Goal: Information Seeking & Learning: Compare options

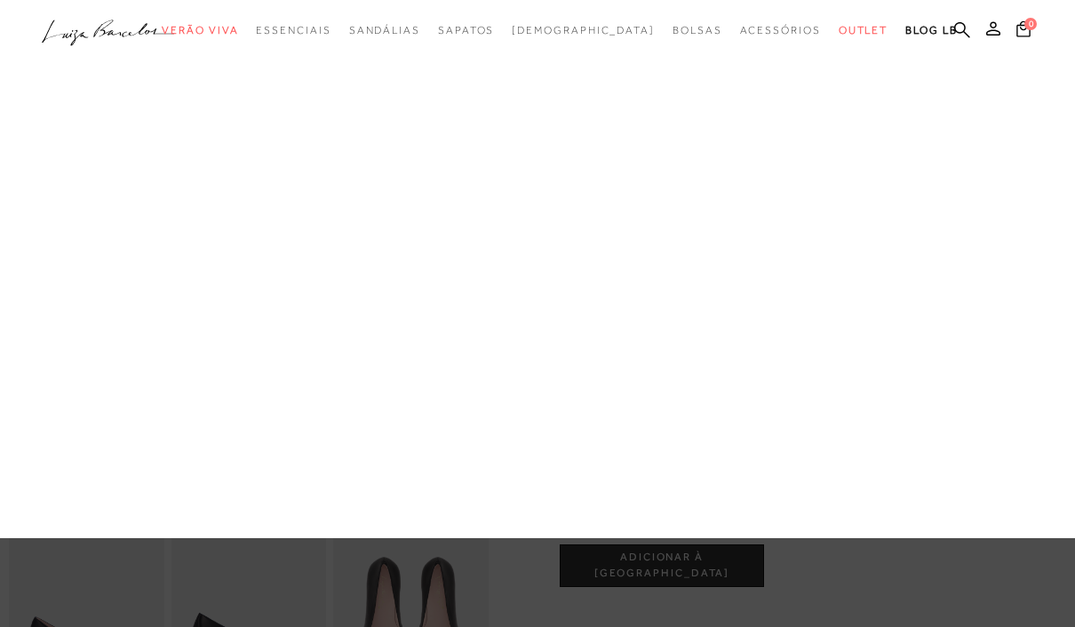
click at [0, 0] on link "Botas" at bounding box center [0, 0] width 0 height 0
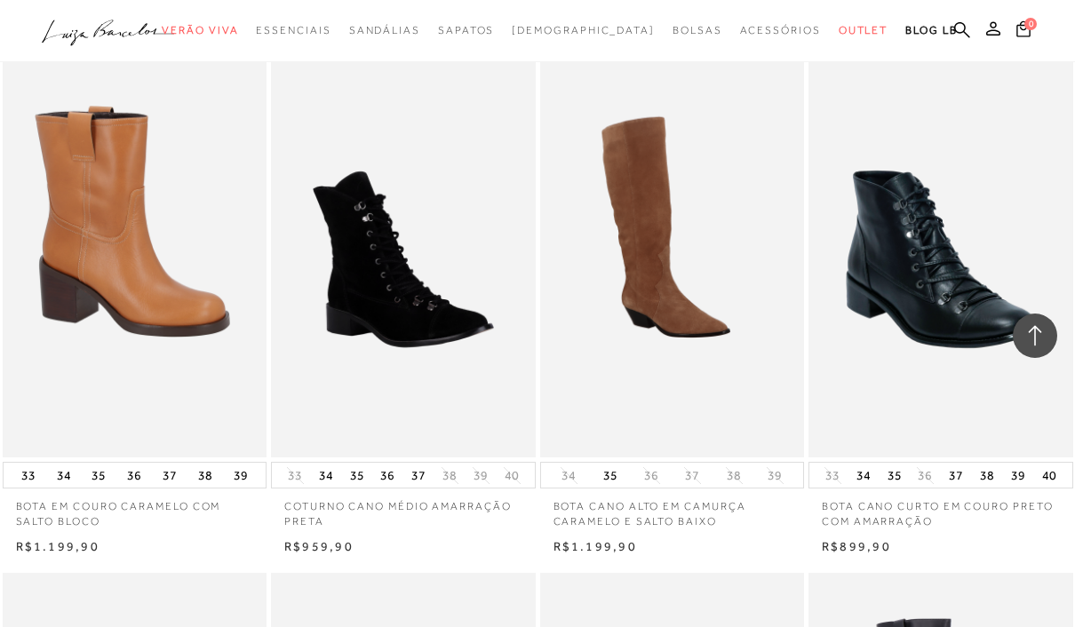
scroll to position [2105, 0]
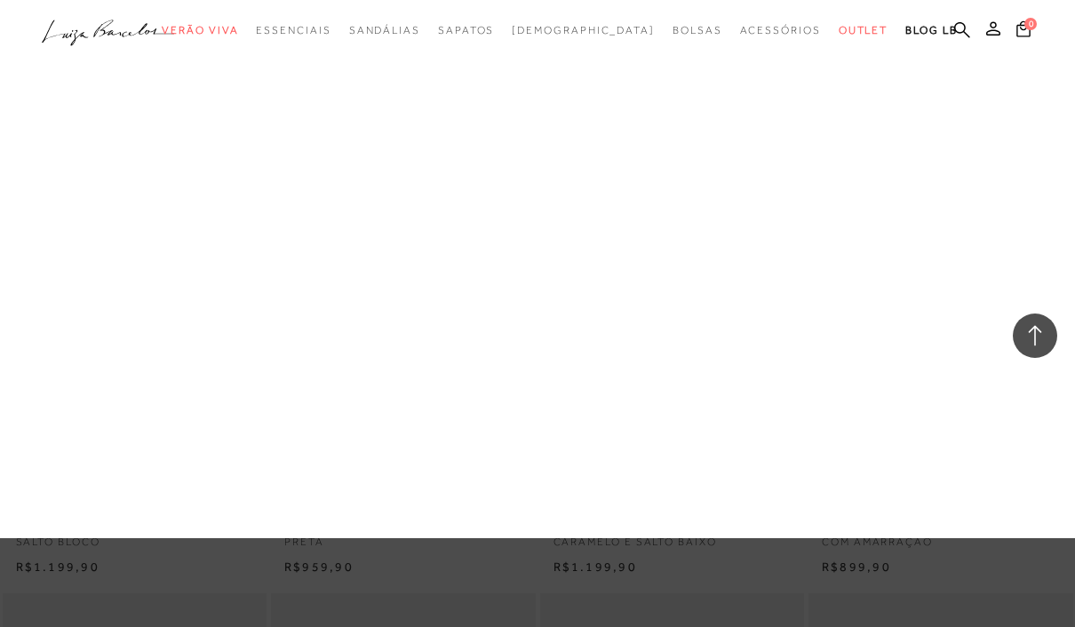
click at [0, 0] on link "Mary Jane" at bounding box center [0, 0] width 0 height 0
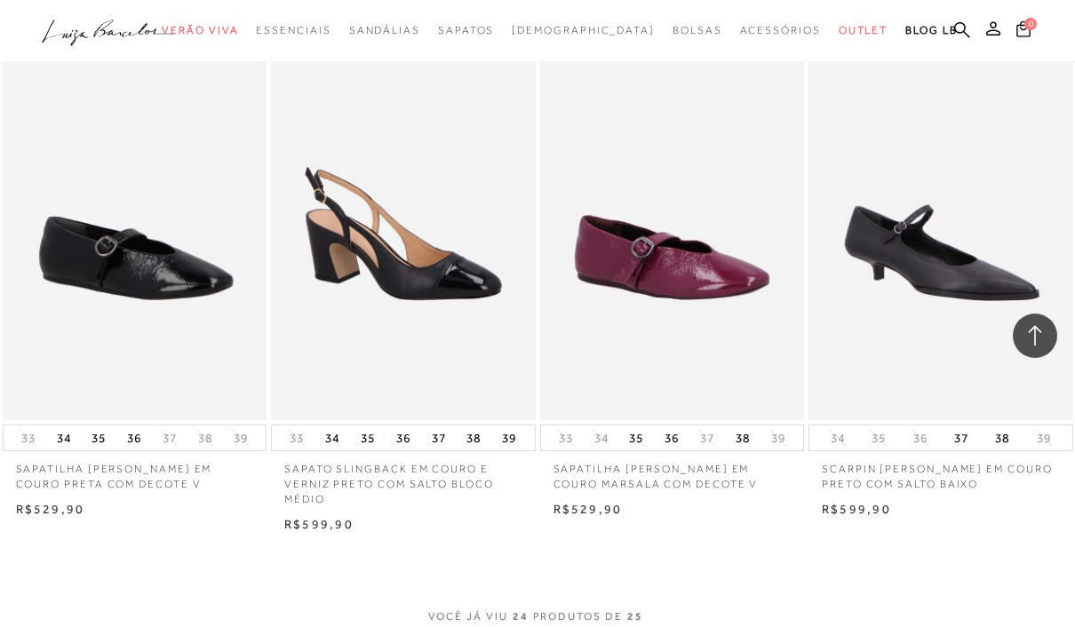
scroll to position [2723, 0]
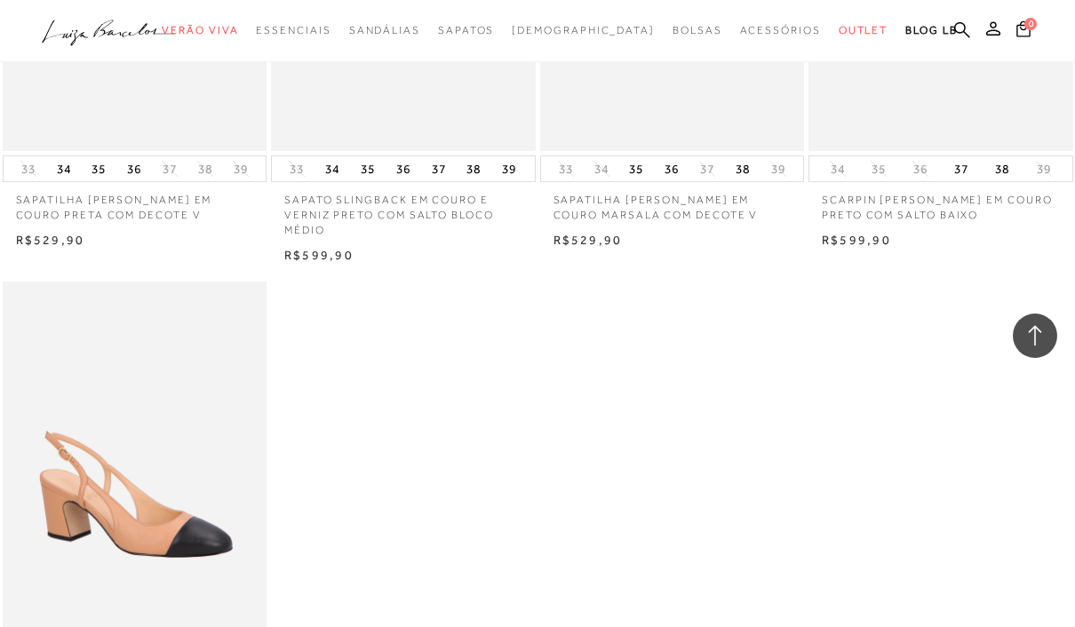
scroll to position [2990, 0]
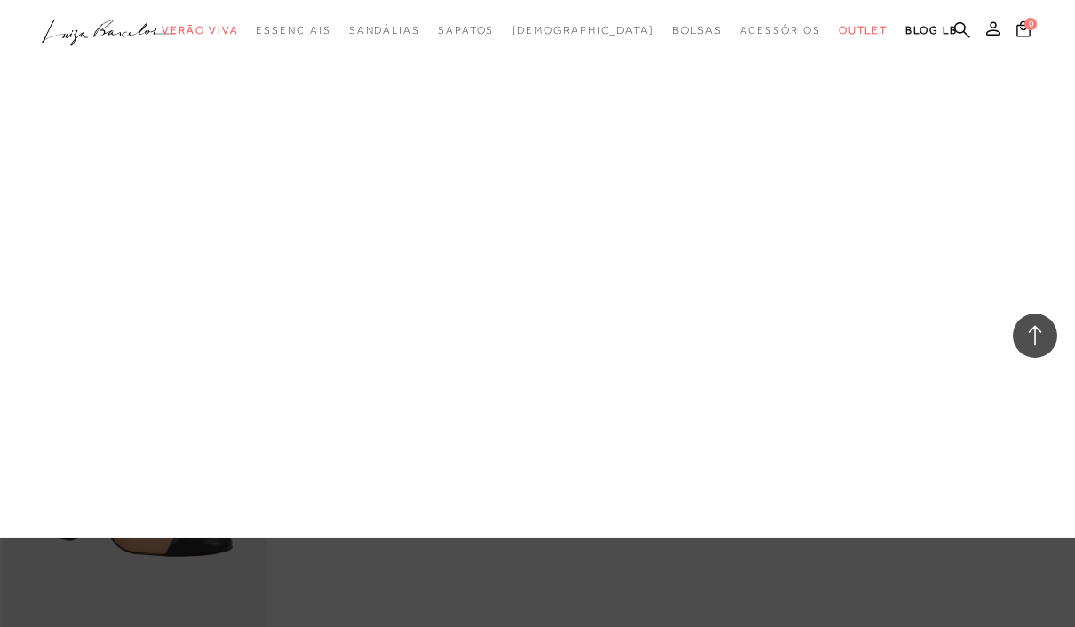
click at [0, 0] on link "Scarpin" at bounding box center [0, 0] width 0 height 0
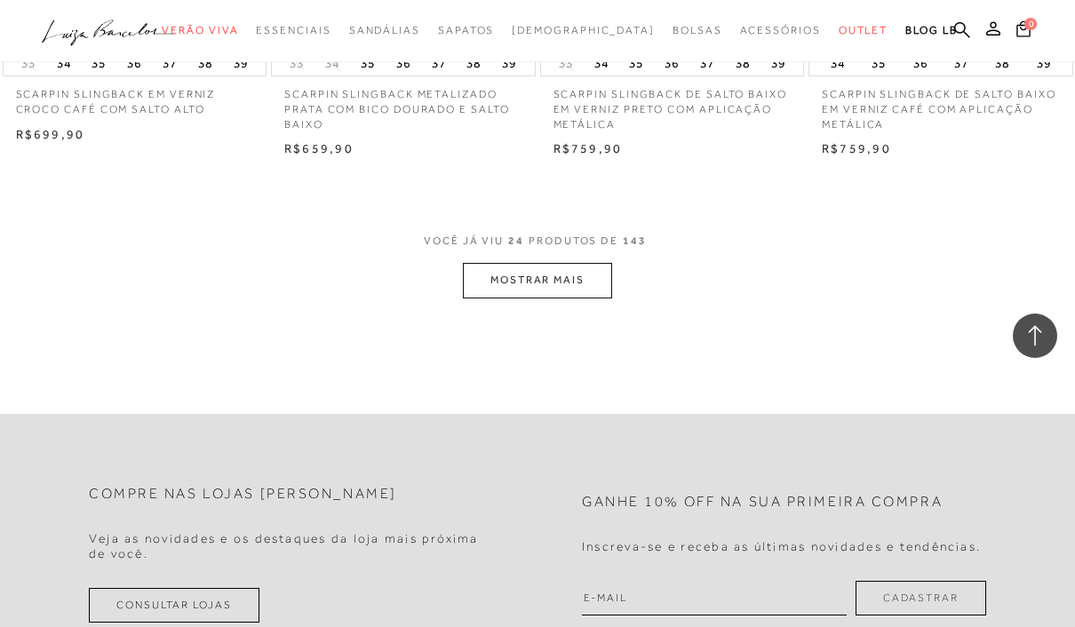
scroll to position [3173, 0]
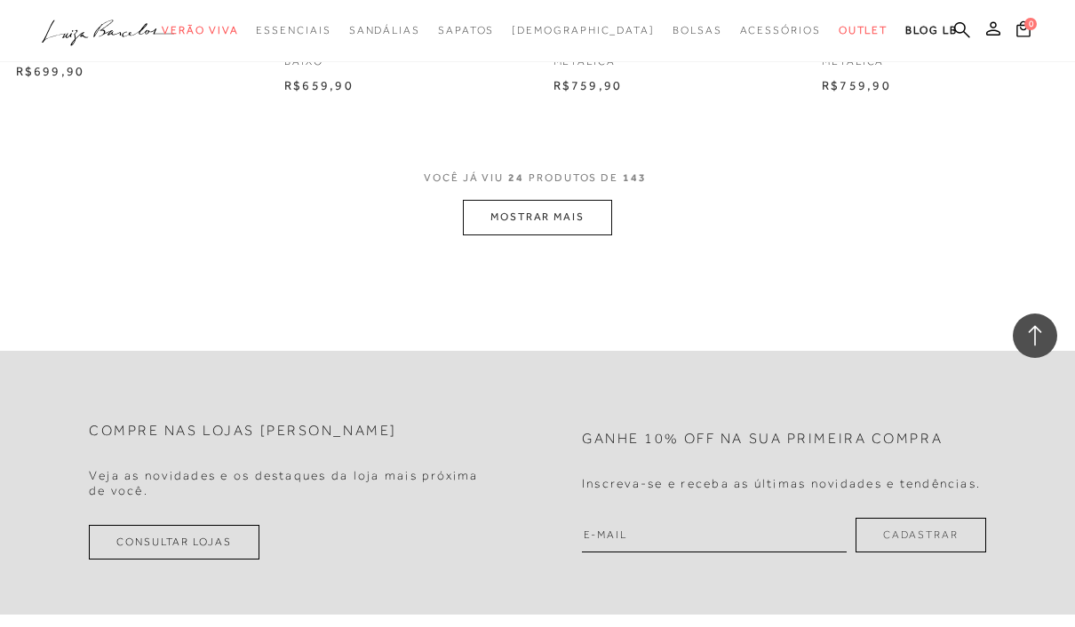
click at [499, 200] on button "MOSTRAR MAIS" at bounding box center [537, 217] width 149 height 35
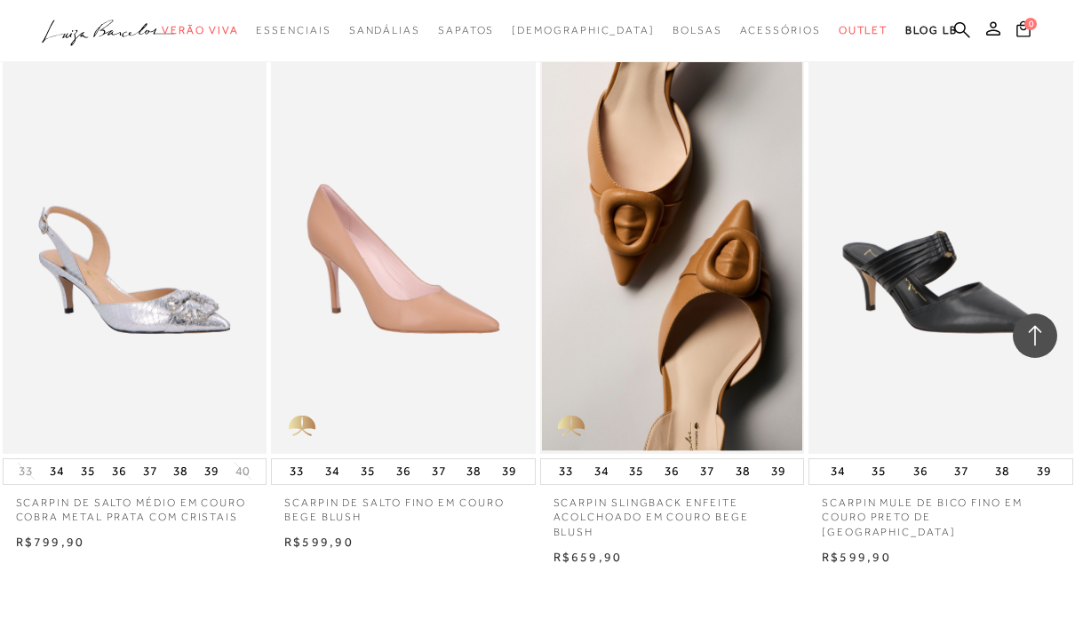
scroll to position [5868, 0]
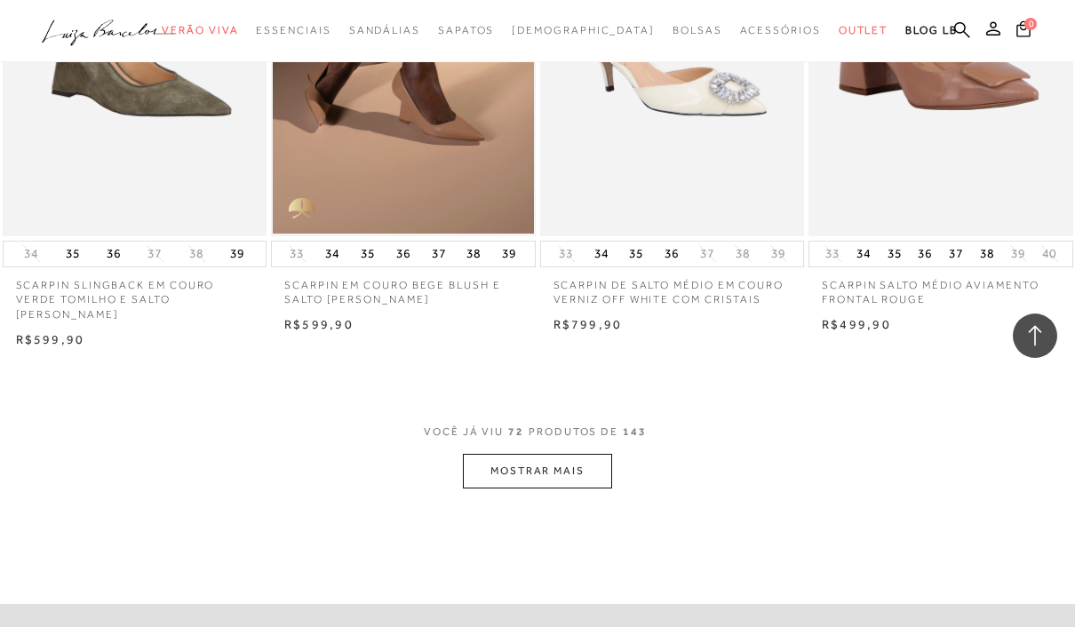
scroll to position [9205, 0]
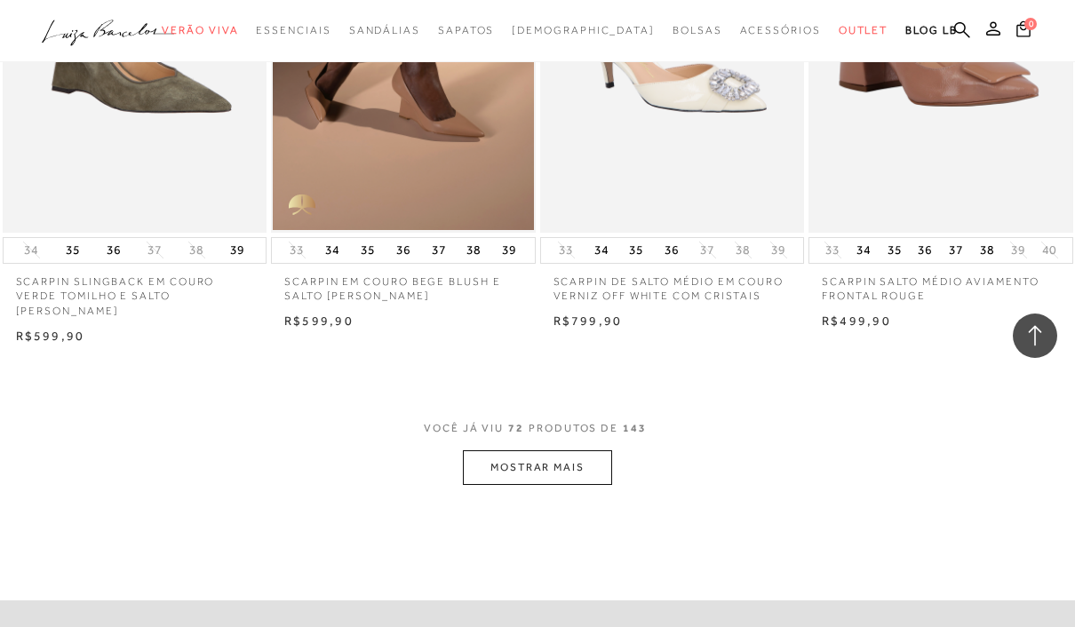
click at [511, 450] on button "MOSTRAR MAIS" at bounding box center [537, 467] width 149 height 35
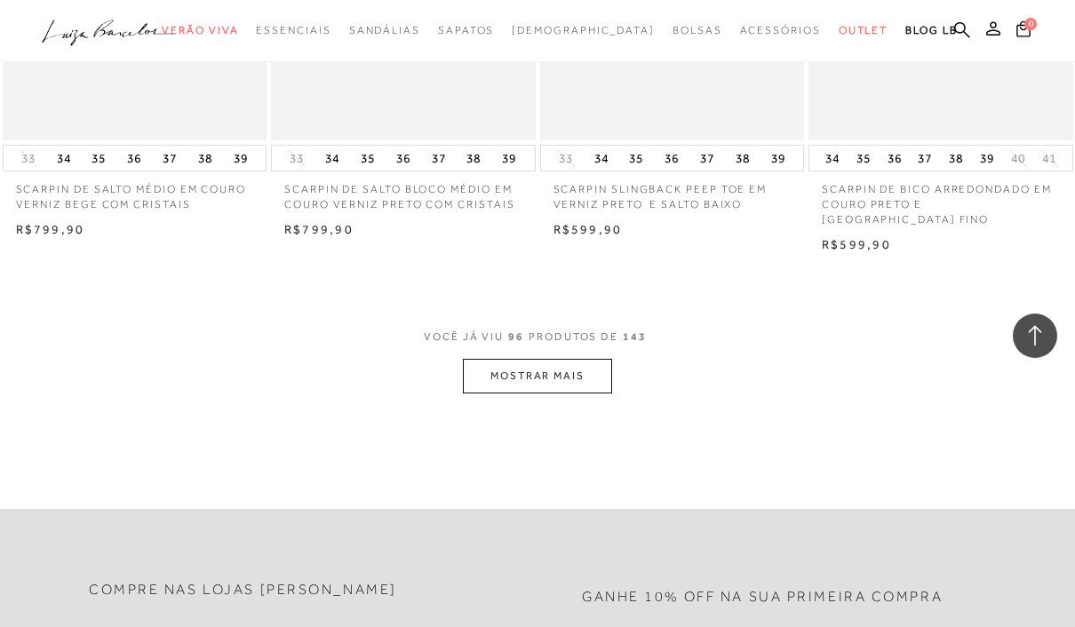
scroll to position [12467, 0]
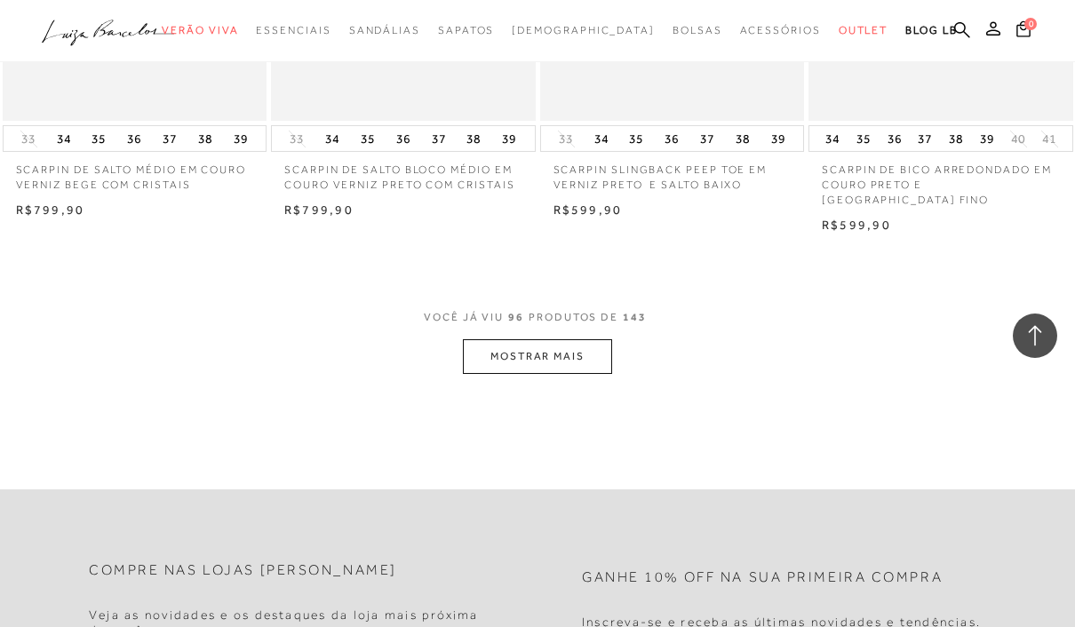
click at [522, 339] on button "MOSTRAR MAIS" at bounding box center [537, 356] width 149 height 35
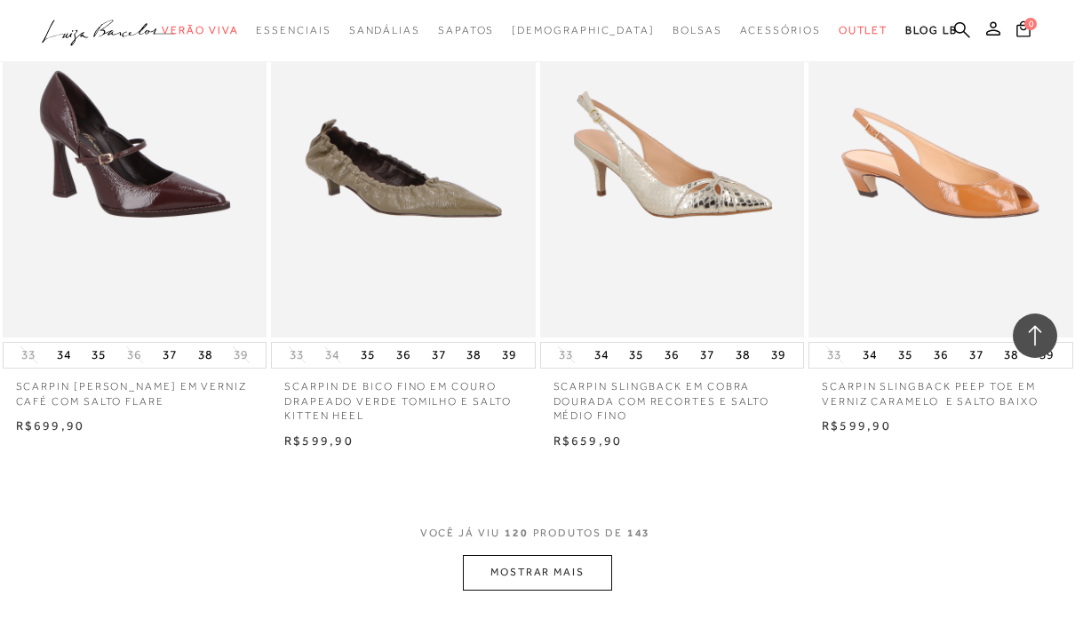
scroll to position [15451, 0]
click at [511, 554] on button "MOSTRAR MAIS" at bounding box center [537, 571] width 149 height 35
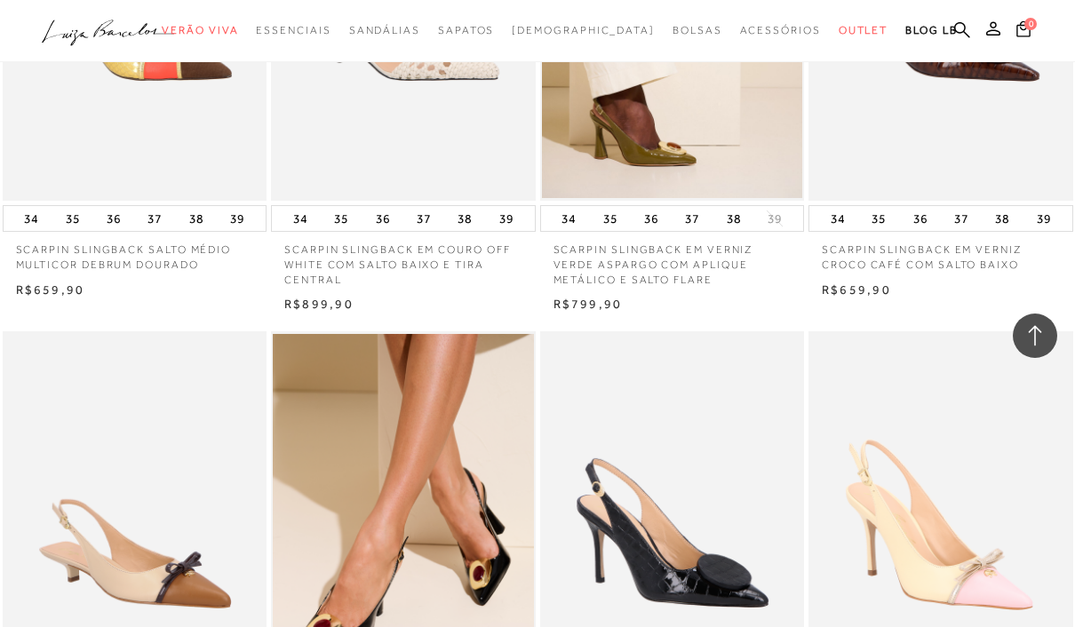
scroll to position [0, 0]
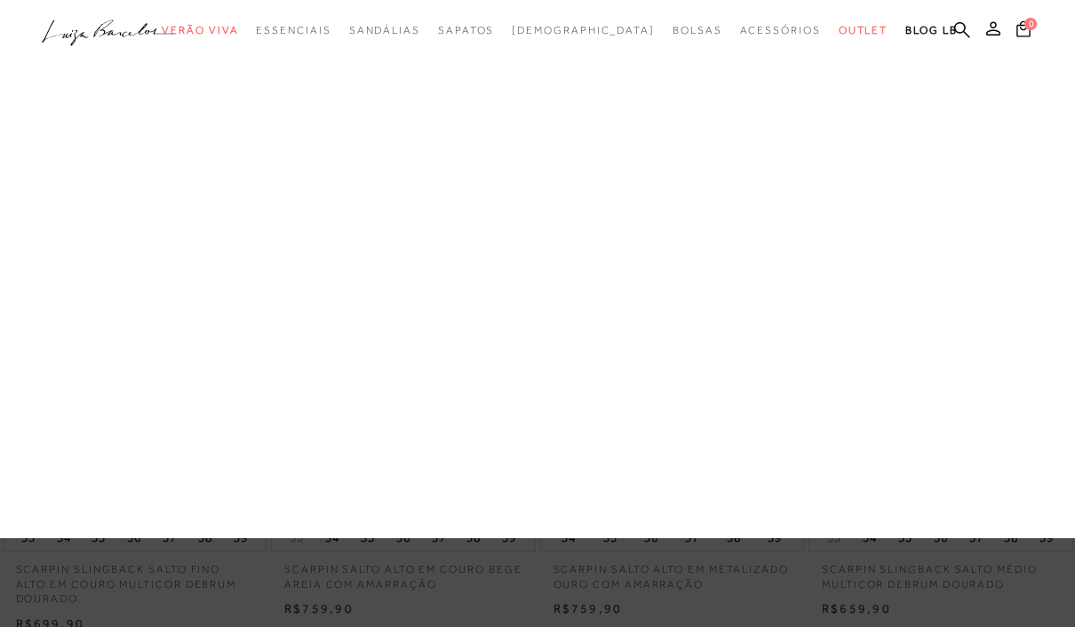
click at [0, 0] on link "Salto Bloco" at bounding box center [0, 0] width 0 height 0
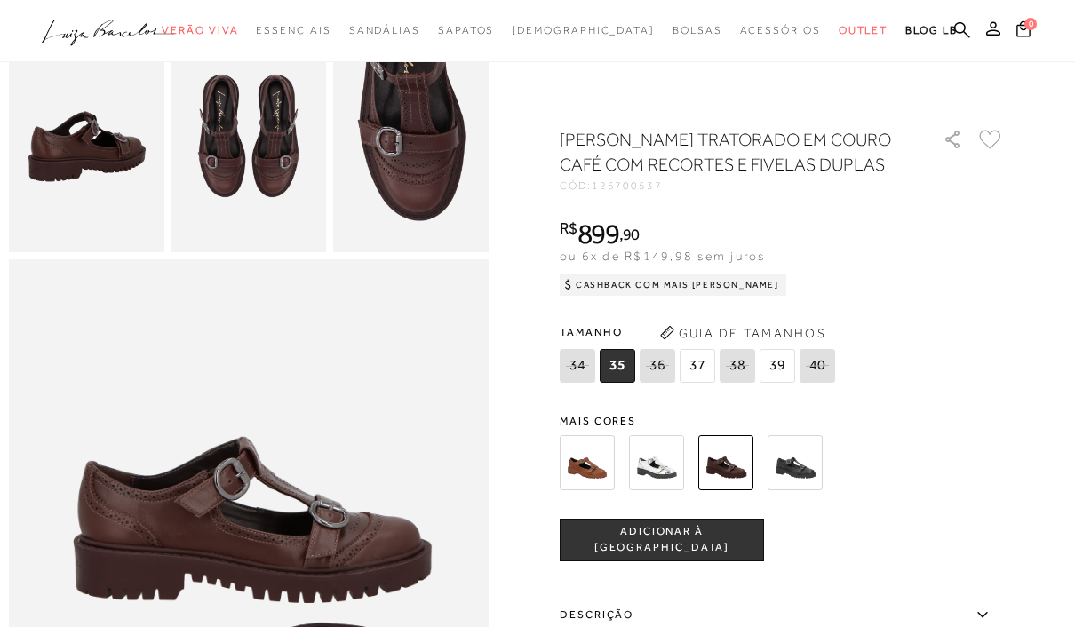
scroll to position [498, 0]
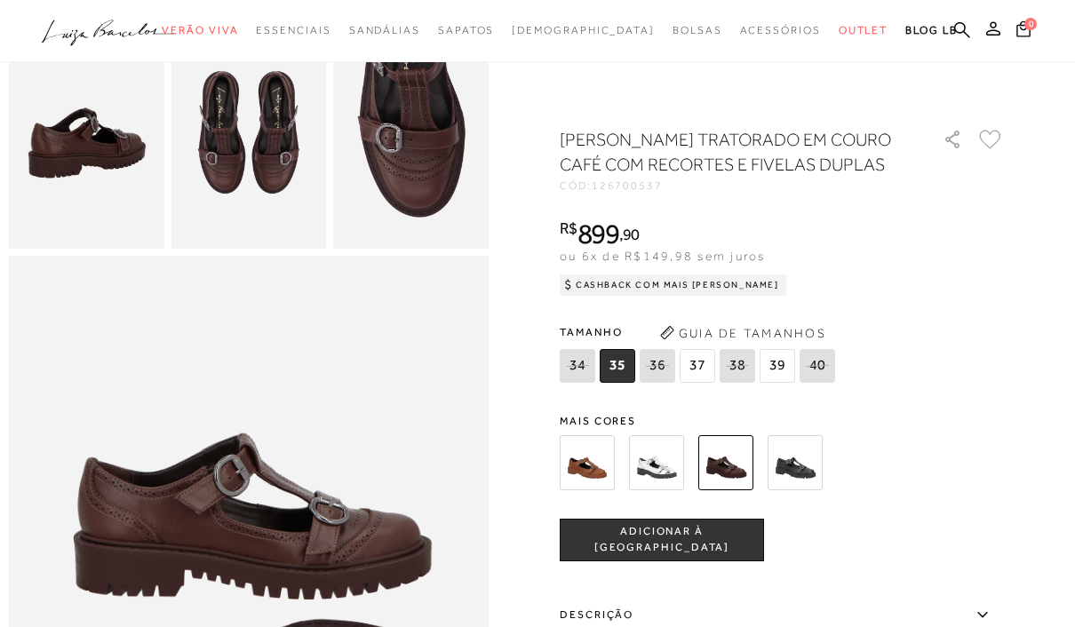
click at [580, 624] on label "Descrição" at bounding box center [782, 616] width 444 height 52
click at [0, 0] on input "Descrição" at bounding box center [0, 0] width 0 height 0
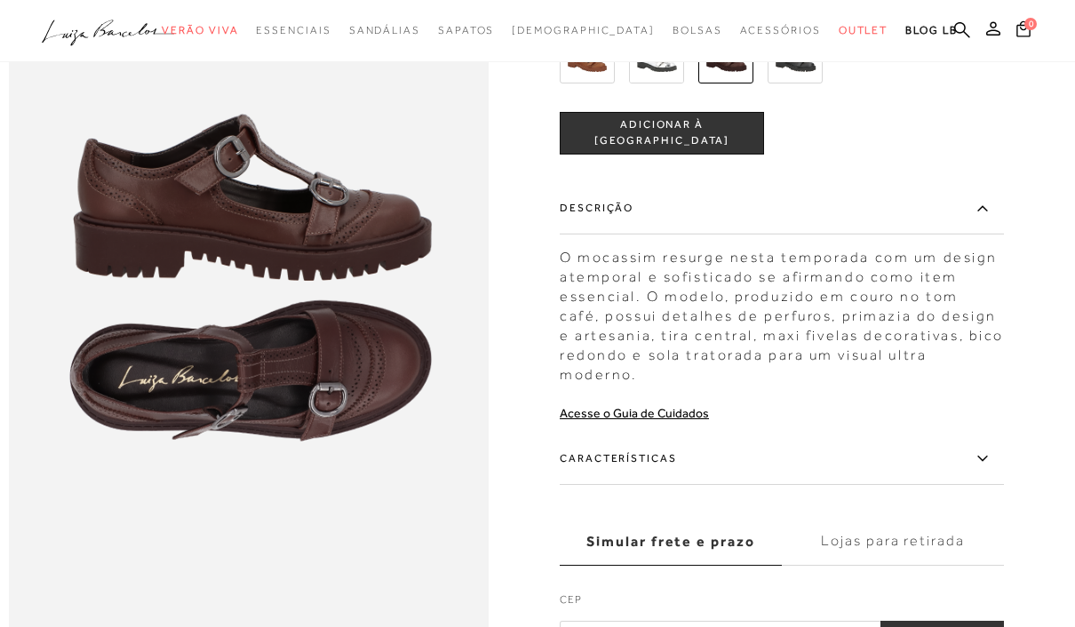
scroll to position [838, 0]
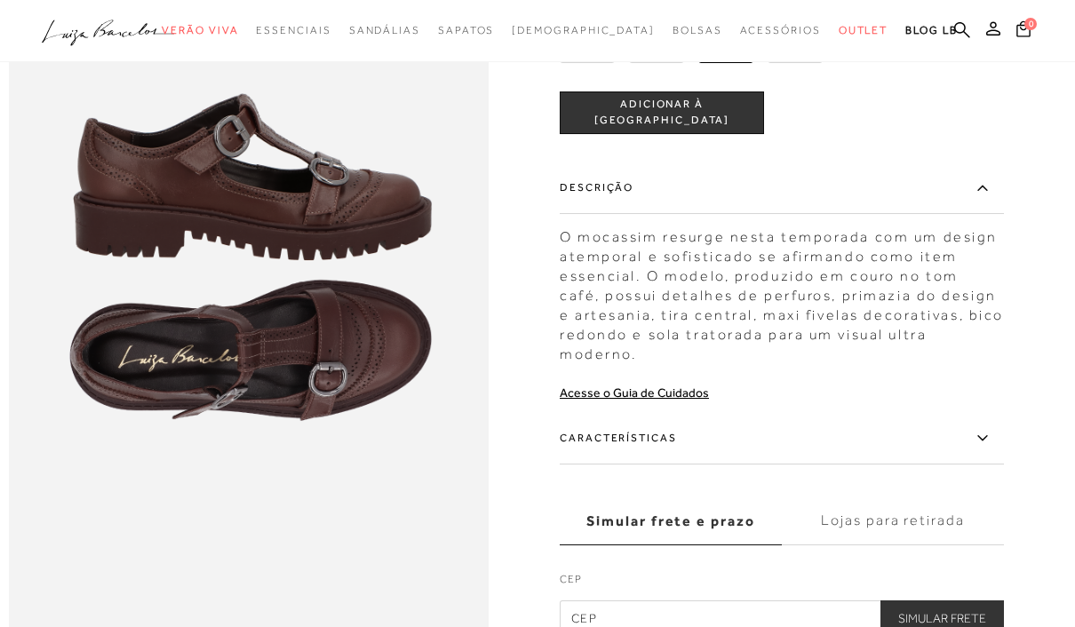
click at [568, 439] on label "Características" at bounding box center [782, 439] width 444 height 52
click at [0, 0] on input "Características" at bounding box center [0, 0] width 0 height 0
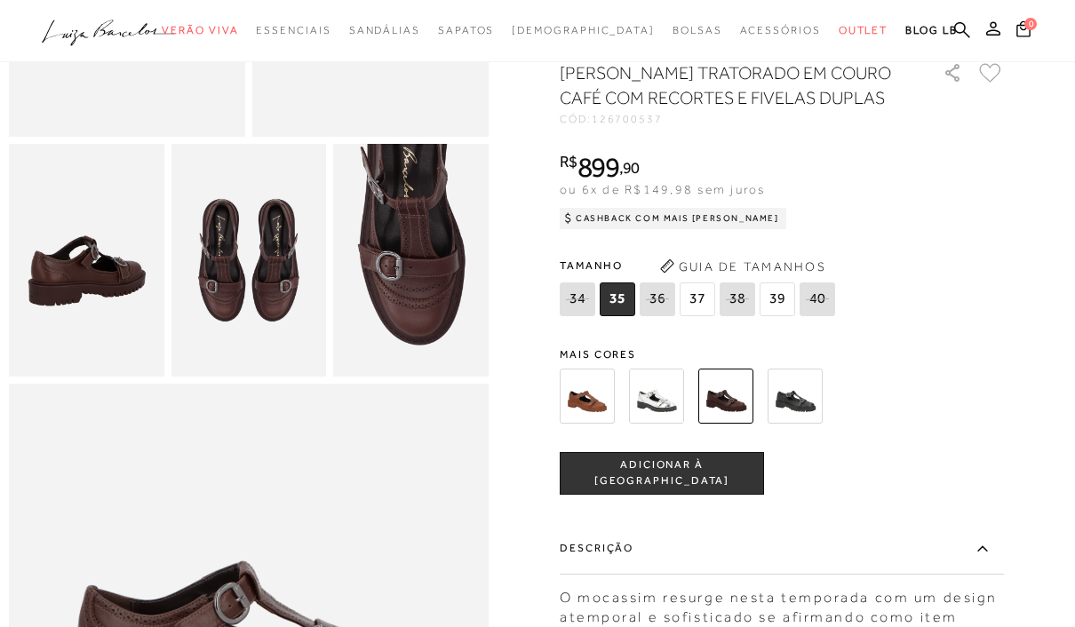
scroll to position [368, 0]
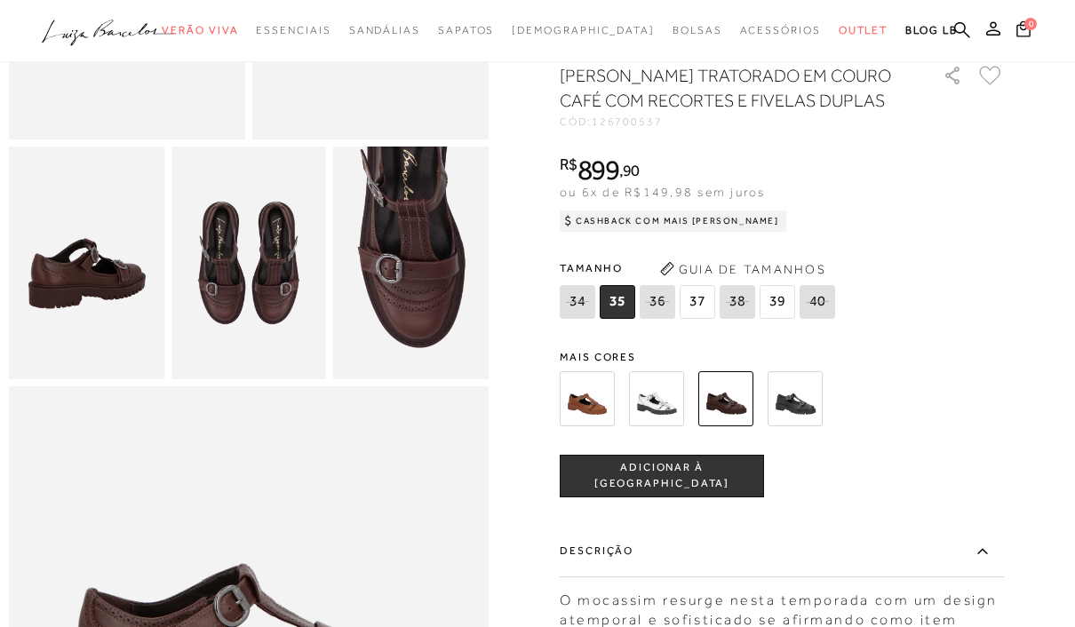
click at [792, 406] on img at bounding box center [794, 398] width 55 height 55
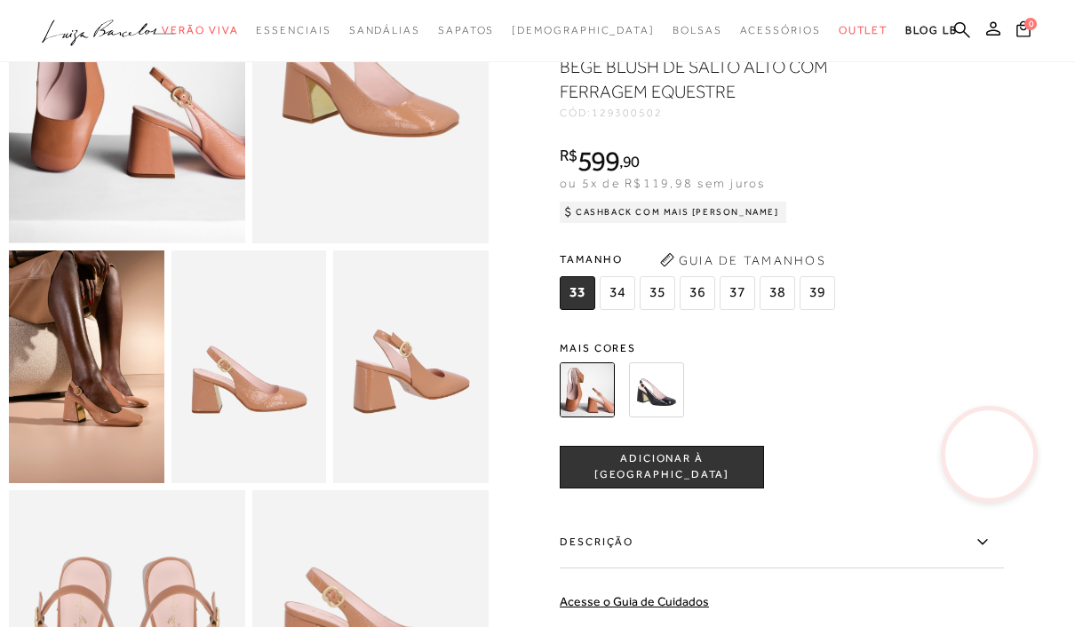
scroll to position [229, 0]
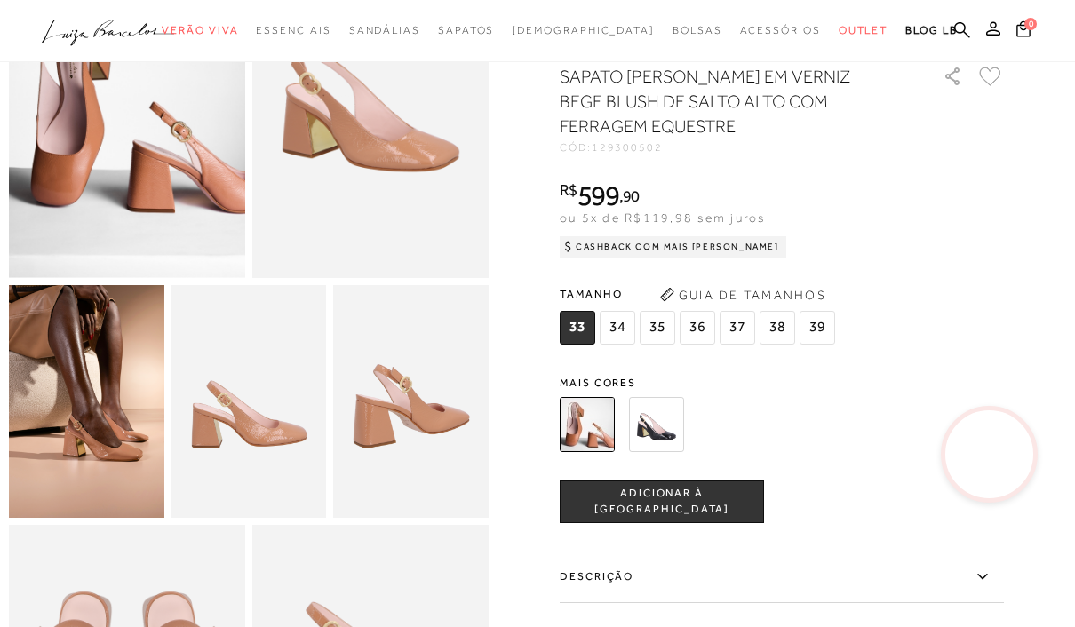
click at [660, 433] on img at bounding box center [656, 424] width 55 height 55
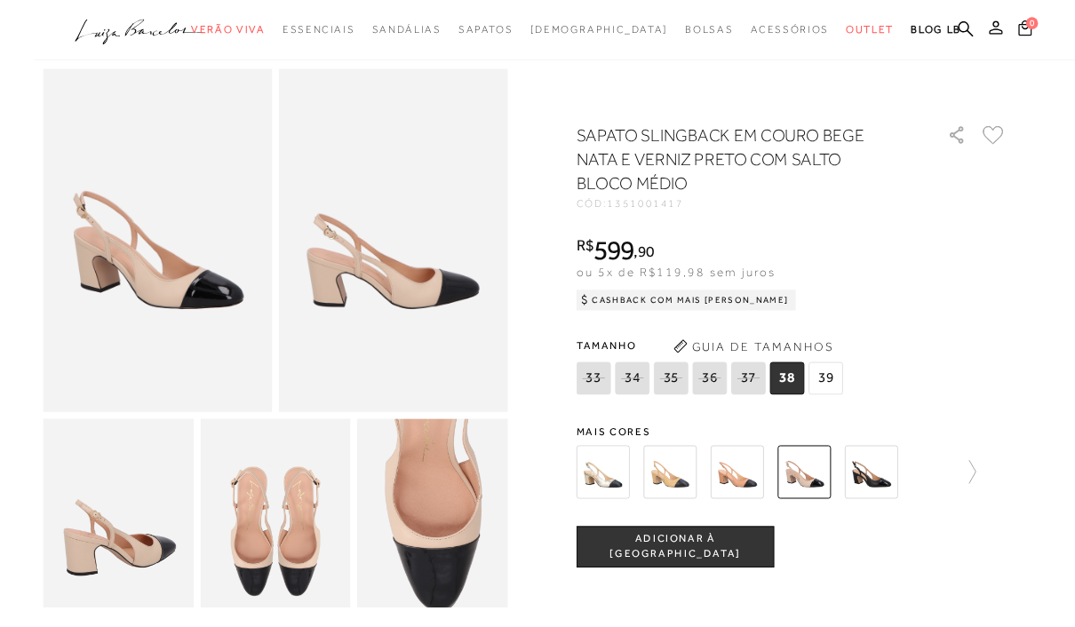
scroll to position [197, 0]
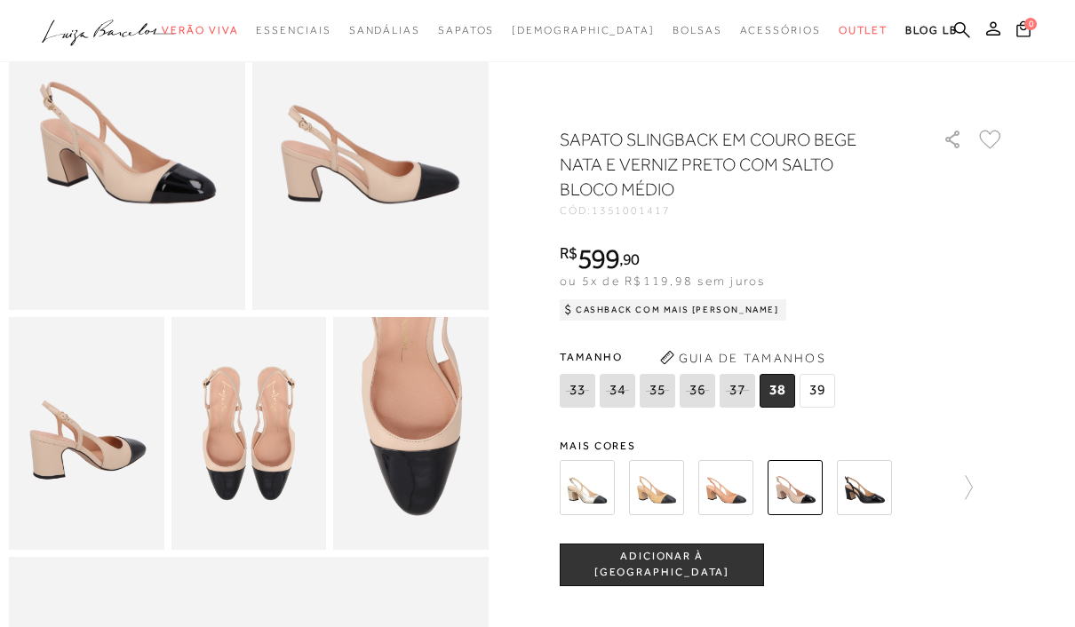
click at [586, 491] on img at bounding box center [587, 487] width 55 height 55
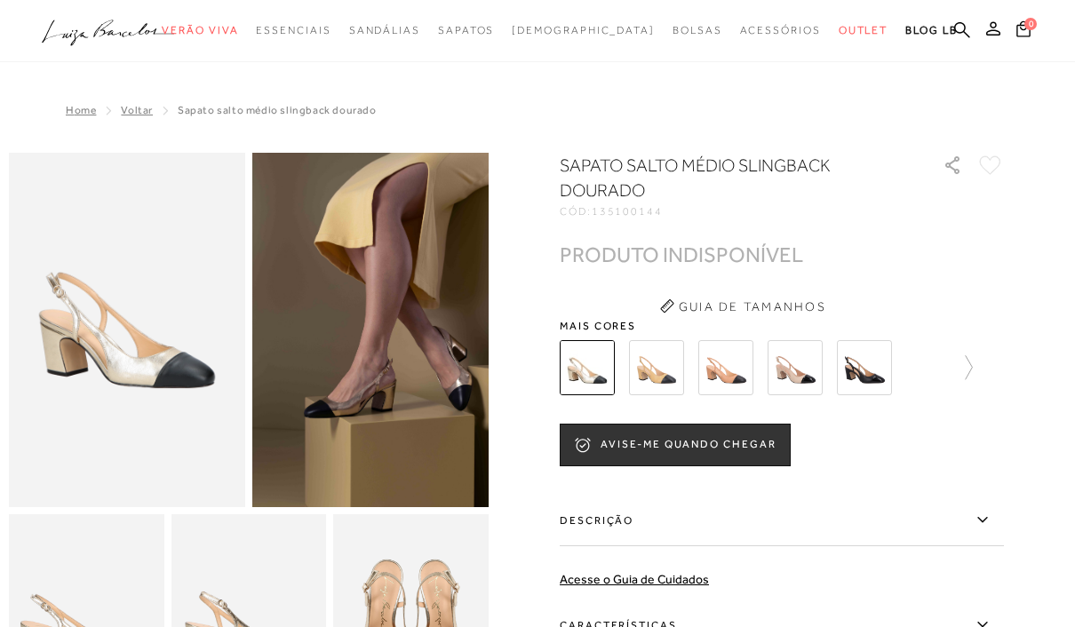
click at [650, 383] on img at bounding box center [656, 367] width 55 height 55
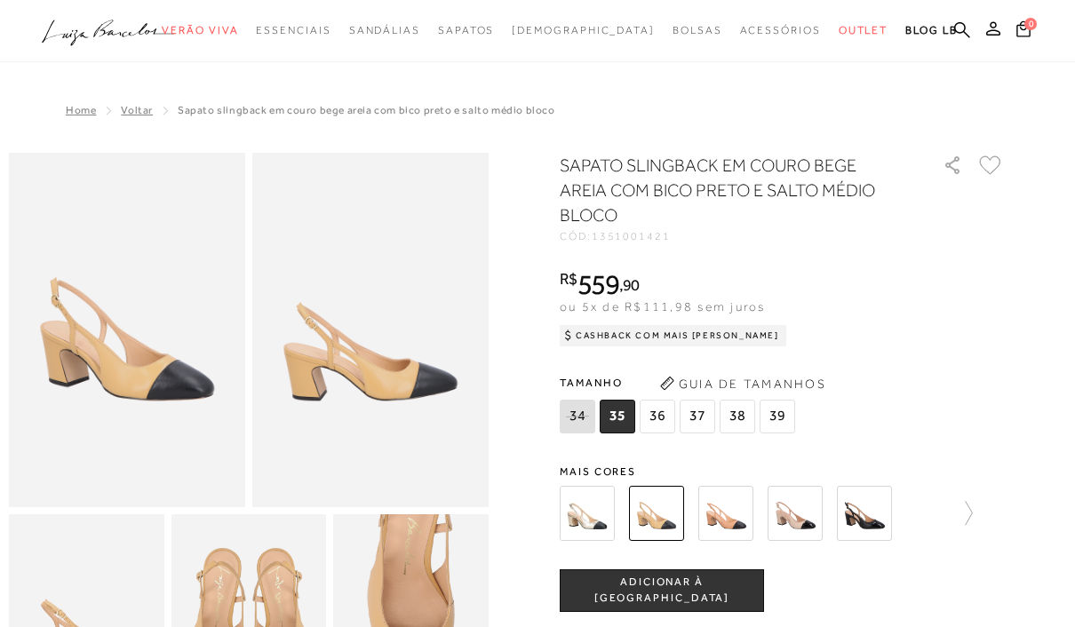
click at [720, 446] on div "SAPATO SLINGBACK EM COURO BEGE AREIA COM BICO PRETO E SALTO MÉDIO BLOCO CÓD: 13…" at bounding box center [782, 560] width 444 height 815
click at [723, 508] on img at bounding box center [725, 513] width 55 height 55
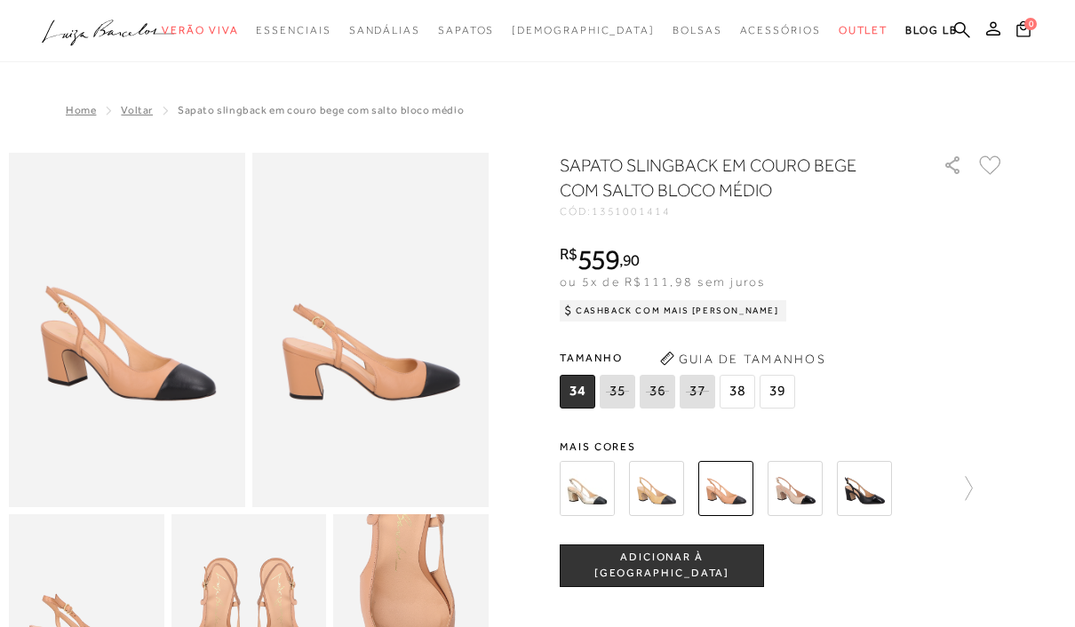
click at [791, 497] on img at bounding box center [794, 488] width 55 height 55
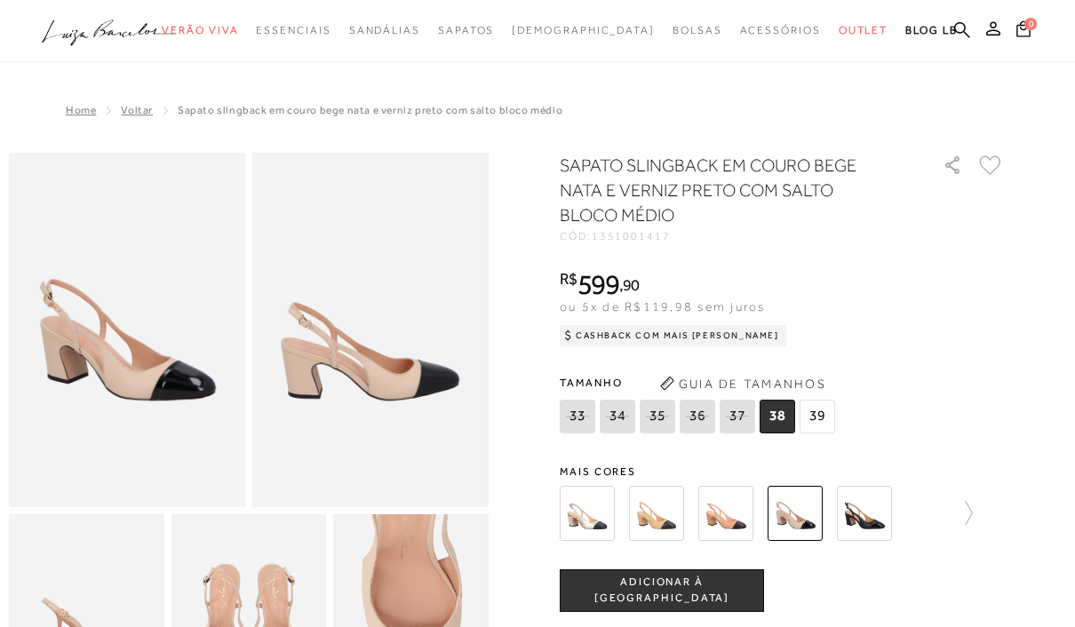
click at [875, 517] on img at bounding box center [864, 513] width 55 height 55
